Goal: Entertainment & Leisure: Consume media (video, audio)

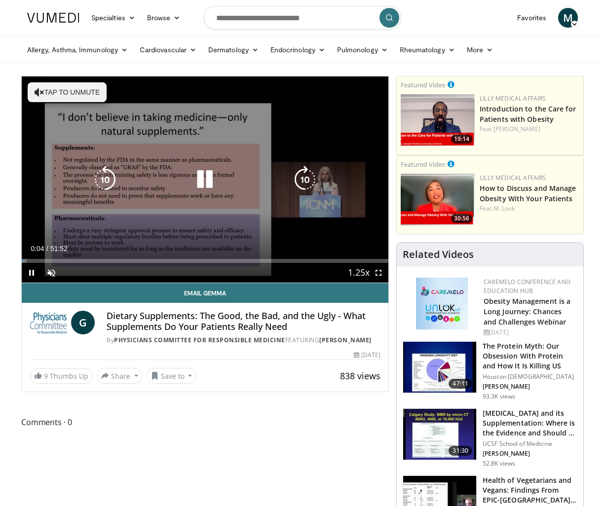
click at [86, 95] on button "Tap to unmute" at bounding box center [67, 92] width 79 height 20
click at [99, 183] on icon "Video Player" at bounding box center [105, 180] width 28 height 28
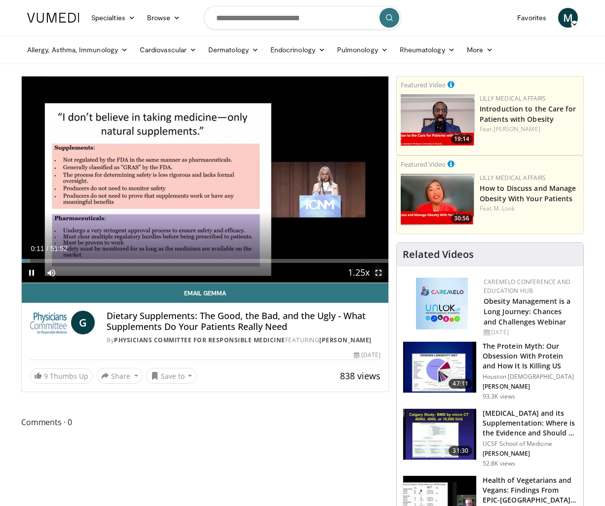
click at [379, 272] on span "Video Player" at bounding box center [379, 273] width 20 height 20
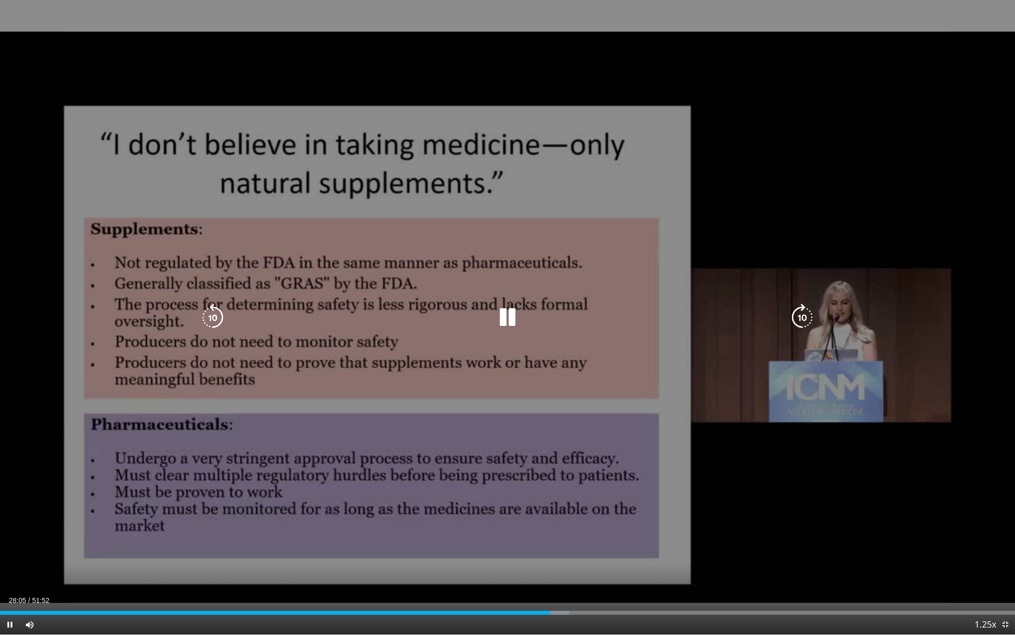
click at [386, 321] on div "10 seconds Tap to unmute" at bounding box center [507, 317] width 1015 height 634
click at [507, 319] on icon "Video Player" at bounding box center [507, 317] width 28 height 28
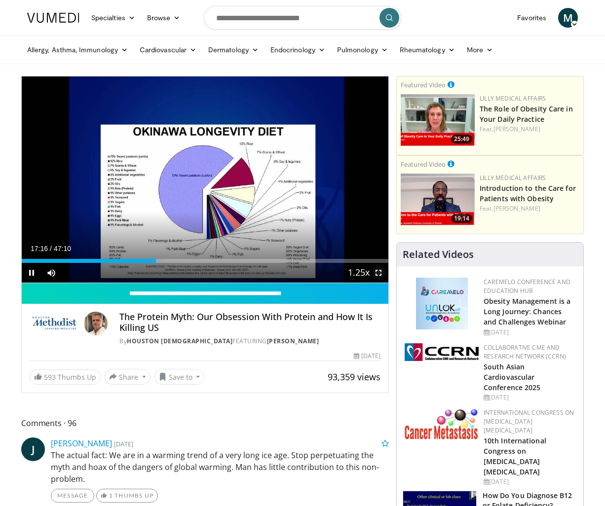
click at [377, 273] on span "Video Player" at bounding box center [379, 273] width 20 height 20
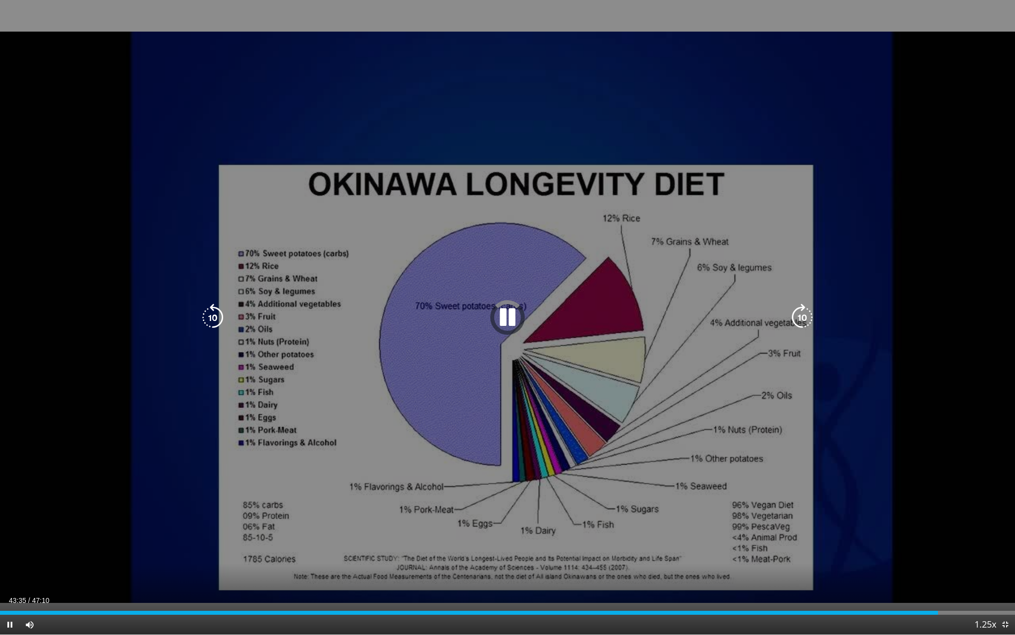
click at [512, 321] on icon "Video Player" at bounding box center [507, 317] width 28 height 28
click at [510, 321] on icon "Video Player" at bounding box center [507, 317] width 28 height 28
click at [604, 367] on div "10 seconds Tap to unmute" at bounding box center [507, 317] width 1015 height 634
click at [501, 318] on icon "Video Player" at bounding box center [507, 317] width 28 height 28
click at [393, 506] on div "10 seconds Tap to unmute" at bounding box center [507, 317] width 1015 height 634
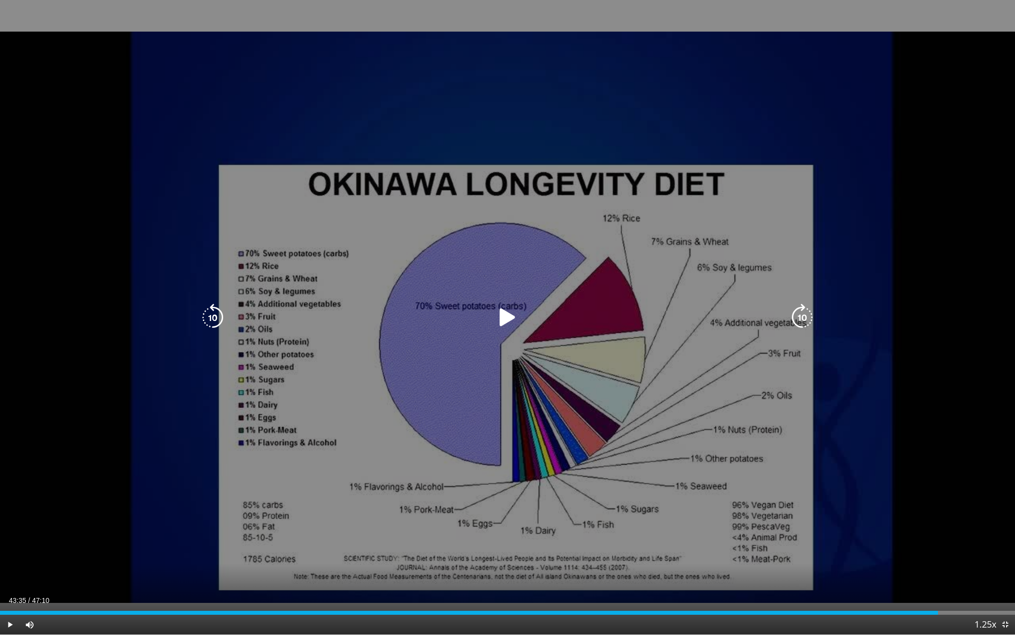
click at [214, 312] on icon "Video Player" at bounding box center [213, 317] width 28 height 28
click at [565, 344] on div "10 seconds Tap to unmute" at bounding box center [507, 317] width 1015 height 634
click at [604, 312] on icon "Video Player" at bounding box center [802, 317] width 28 height 28
click at [211, 314] on icon "Video Player" at bounding box center [213, 317] width 28 height 28
click at [212, 313] on icon "Video Player" at bounding box center [213, 317] width 28 height 28
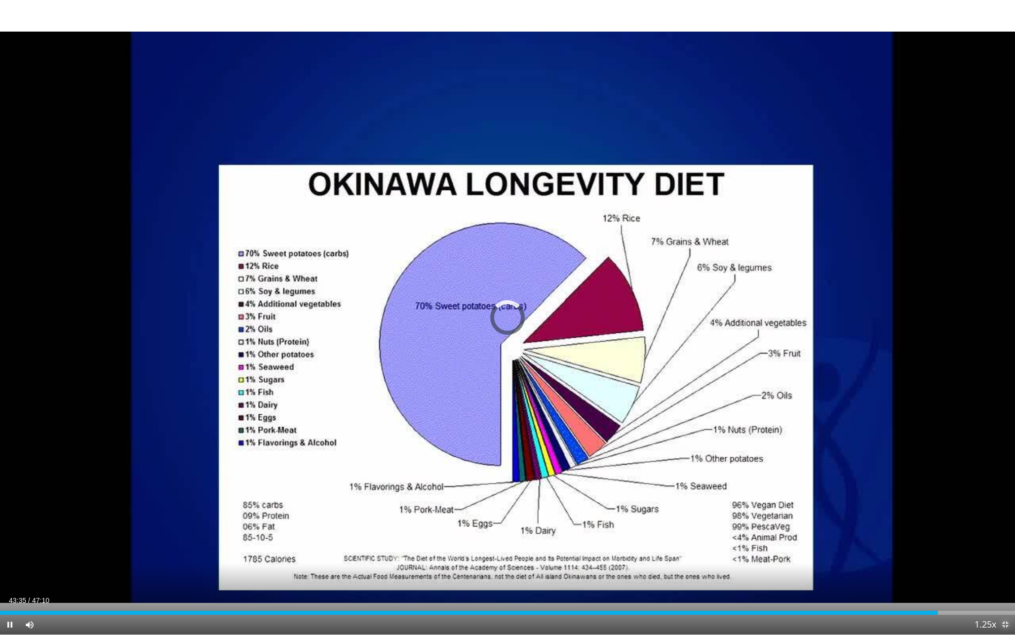
click at [604, 506] on span "Video Player" at bounding box center [1005, 624] width 20 height 20
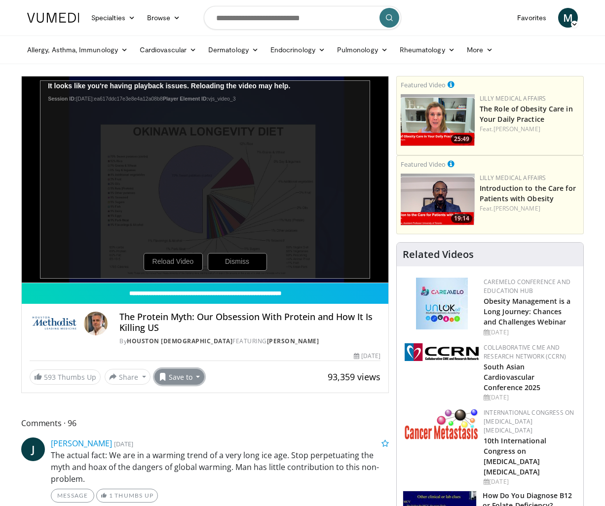
click at [173, 381] on button "Save to" at bounding box center [179, 377] width 50 height 16
click at [173, 393] on span "Add to Favorites" at bounding box center [197, 398] width 61 height 11
